Goal: Navigation & Orientation: Go to known website

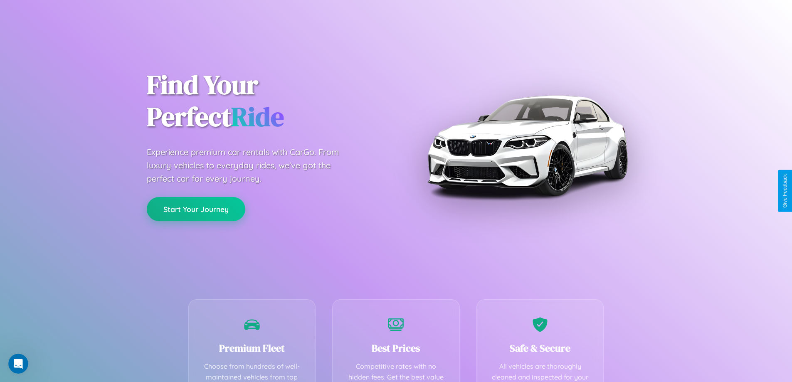
click at [196, 209] on button "Start Your Journey" at bounding box center [196, 209] width 99 height 24
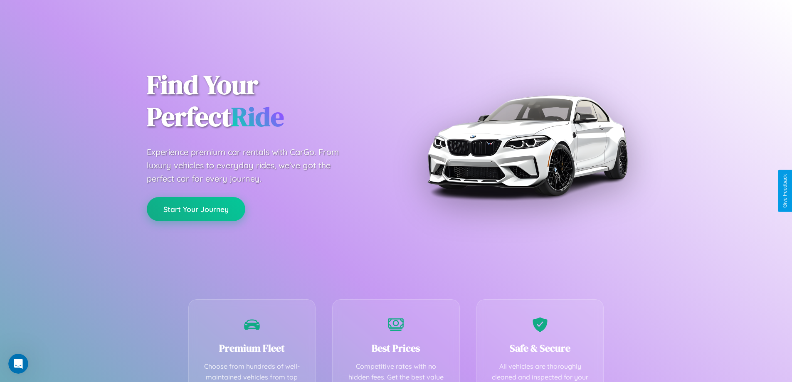
click at [196, 209] on button "Start Your Journey" at bounding box center [196, 209] width 99 height 24
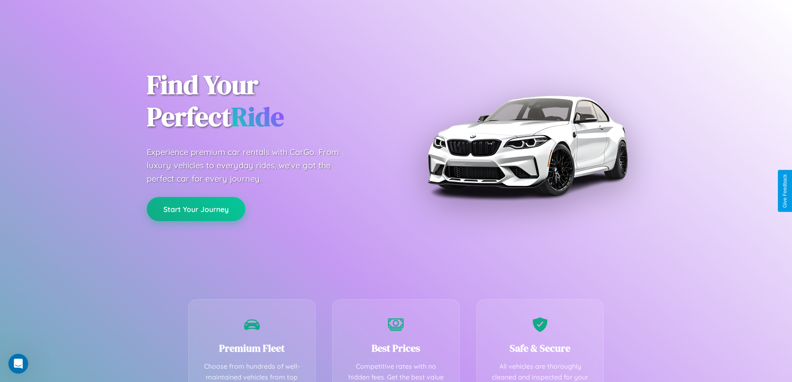
click at [196, 209] on button "Start Your Journey" at bounding box center [196, 209] width 99 height 24
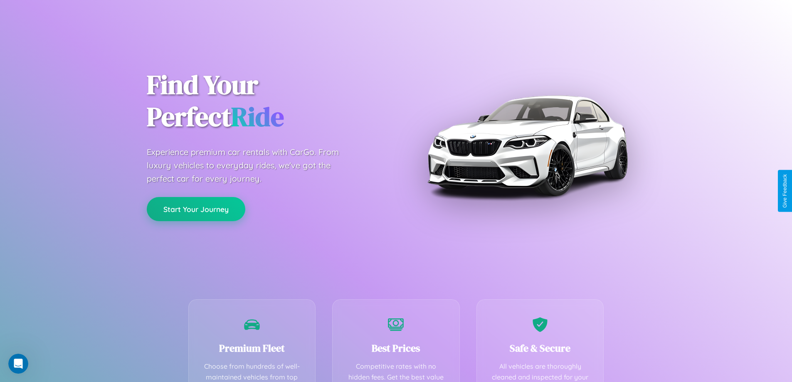
click at [196, 209] on button "Start Your Journey" at bounding box center [196, 209] width 99 height 24
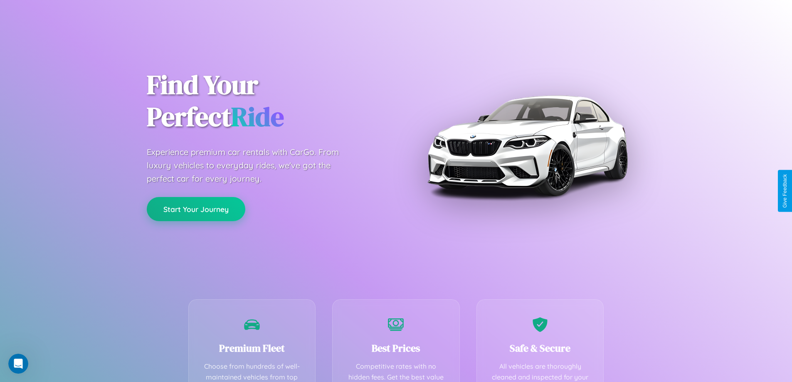
click at [196, 209] on button "Start Your Journey" at bounding box center [196, 209] width 99 height 24
